Goal: Find specific fact: Find contact information

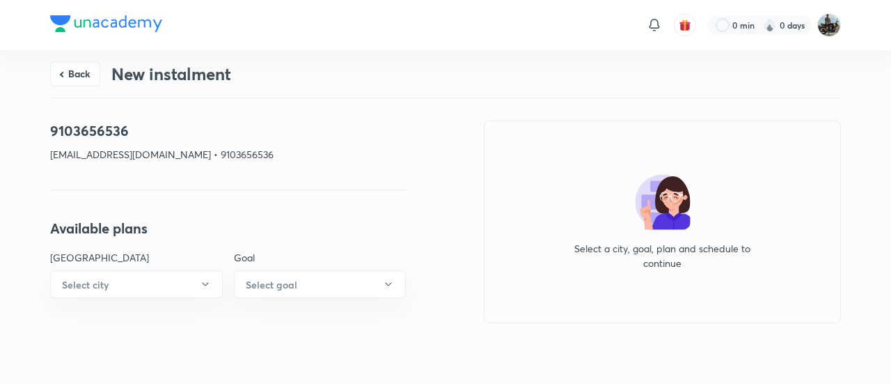
click at [85, 83] on button "Back" at bounding box center [75, 73] width 50 height 25
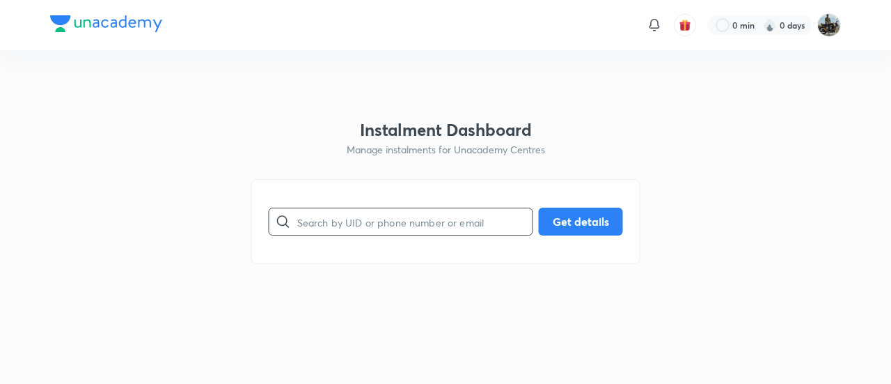
paste input "X0018I97NF"
click at [334, 235] on input "text" at bounding box center [414, 222] width 235 height 36
type input "X0018I97NF"
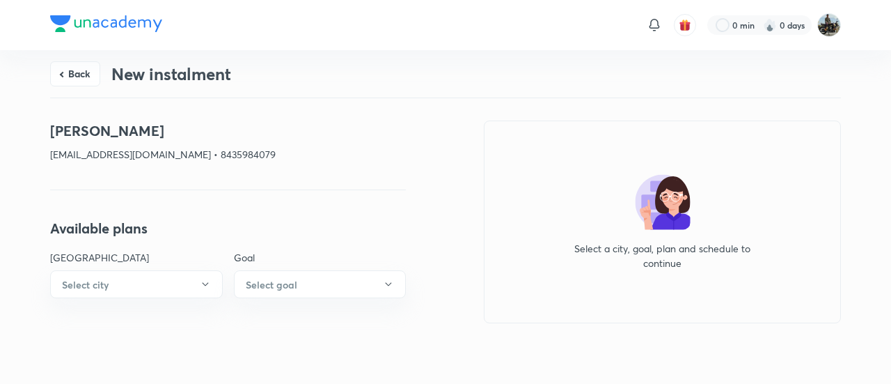
click at [227, 157] on p "[EMAIL_ADDRESS][DOMAIN_NAME] • 8435984079" at bounding box center [228, 154] width 356 height 15
copy p "8435984079"
click at [404, 86] on div "Back New instalment" at bounding box center [445, 73] width 791 height 47
click at [454, 108] on div "Back New instalment [PERSON_NAME] [EMAIL_ADDRESS][DOMAIN_NAME] • 8435984079 Ava…" at bounding box center [445, 214] width 791 height 329
